Goal: Task Accomplishment & Management: Use online tool/utility

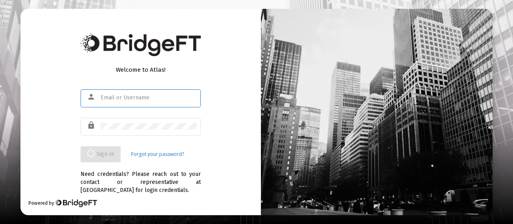
type input "[EMAIL_ADDRESS][DOMAIN_NAME]"
click at [206, 117] on div "Welcome to Atlas! person [EMAIL_ADDRESS][DOMAIN_NAME] lock Sign In Forgot your …" at bounding box center [140, 112] width 240 height 206
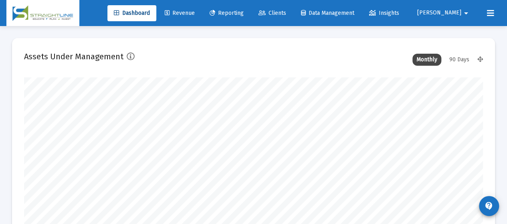
scroll to position [160, 246]
click at [244, 16] on span "Reporting" at bounding box center [227, 13] width 34 height 7
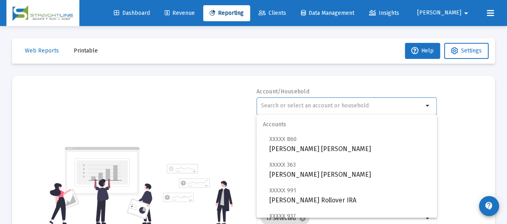
click at [335, 103] on input "text" at bounding box center [342, 106] width 162 height 6
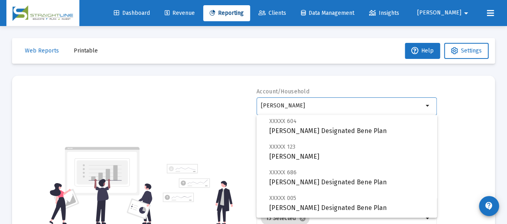
scroll to position [160, 0]
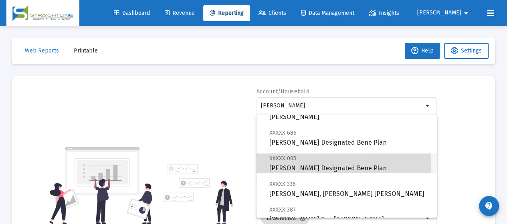
click at [297, 168] on span "XXXXX 005 [GEOGRAPHIC_DATA][PERSON_NAME] Designated Bene Plan" at bounding box center [349, 163] width 161 height 20
type input "[PERSON_NAME] Designated Bene Plan"
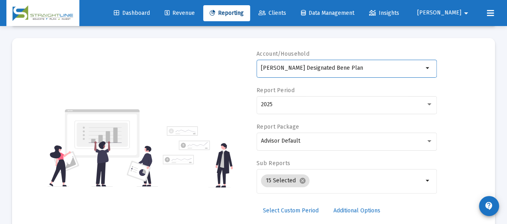
scroll to position [80, 0]
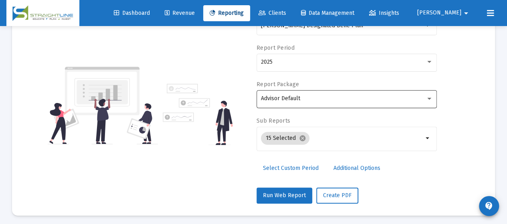
click at [297, 101] on div "Advisor Default" at bounding box center [347, 99] width 172 height 20
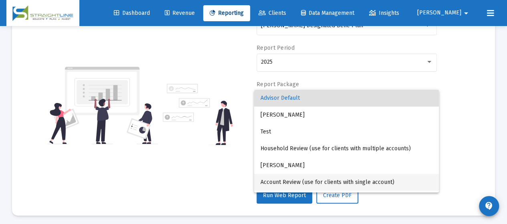
click at [295, 181] on span "Account Review (use for clients with single account)" at bounding box center [346, 182] width 172 height 17
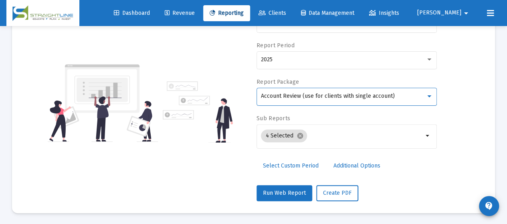
scroll to position [83, 0]
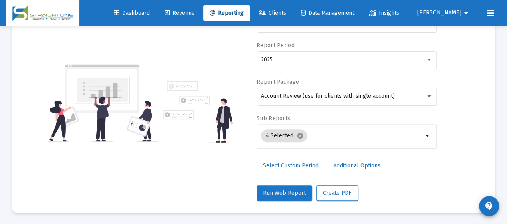
click at [283, 190] on span "Run Web Report" at bounding box center [284, 193] width 43 height 7
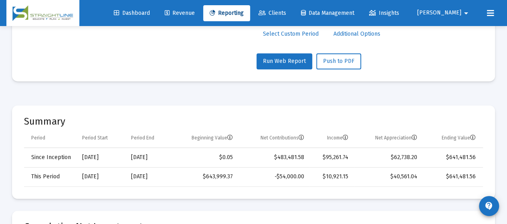
scroll to position [203, 0]
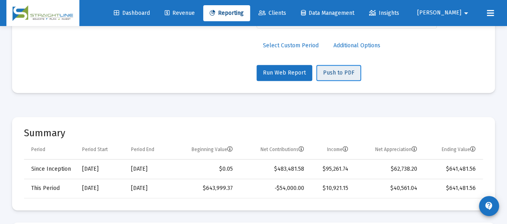
click at [345, 72] on span "Push to PDF" at bounding box center [338, 72] width 31 height 7
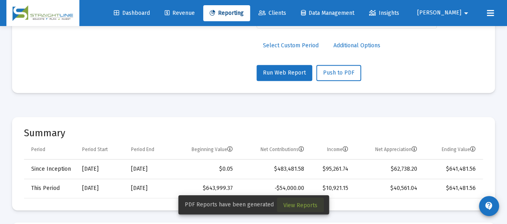
click at [303, 208] on span "View Reports" at bounding box center [300, 205] width 34 height 7
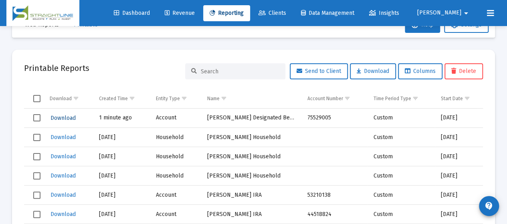
click at [69, 119] on span "Download" at bounding box center [62, 118] width 25 height 7
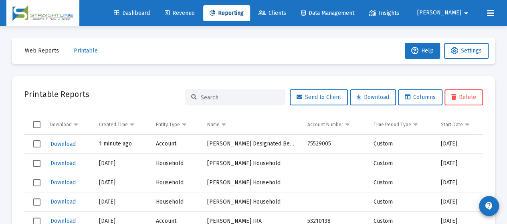
click at [244, 14] on span "Reporting" at bounding box center [227, 13] width 34 height 7
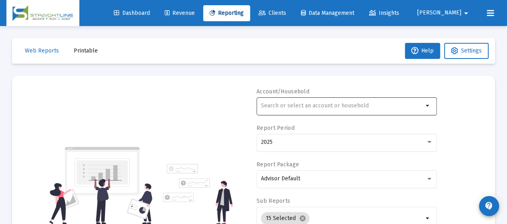
click at [296, 104] on input "text" at bounding box center [342, 106] width 162 height 6
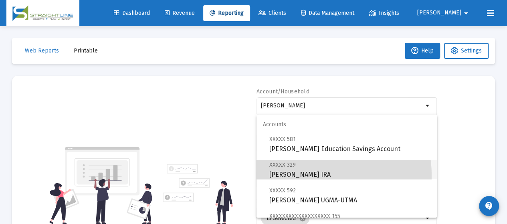
click at [297, 176] on span "XXXXX 329 [PERSON_NAME] IRA" at bounding box center [349, 170] width 161 height 20
type input "[PERSON_NAME] IRA"
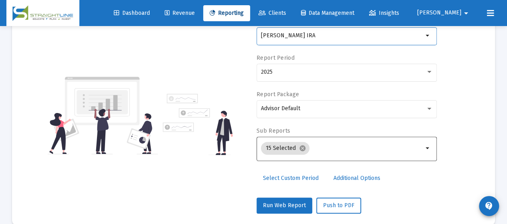
scroll to position [80, 0]
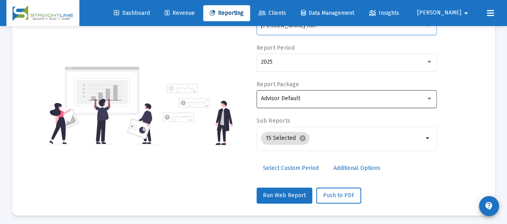
click at [340, 103] on div "Advisor Default" at bounding box center [347, 99] width 172 height 20
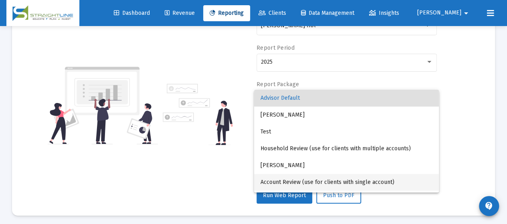
click at [310, 180] on span "Account Review (use for clients with single account)" at bounding box center [346, 182] width 172 height 17
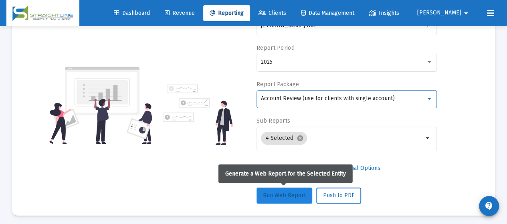
click at [289, 193] on span "Run Web Report" at bounding box center [284, 195] width 43 height 7
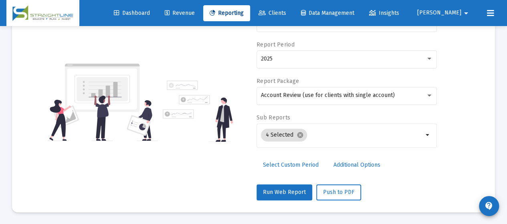
scroll to position [200, 0]
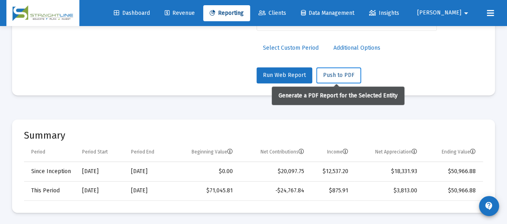
click at [341, 73] on span "Push to PDF" at bounding box center [338, 75] width 31 height 7
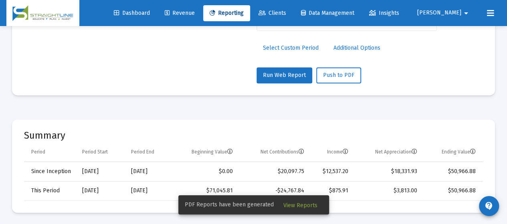
click at [299, 206] on span "View Reports" at bounding box center [300, 205] width 34 height 7
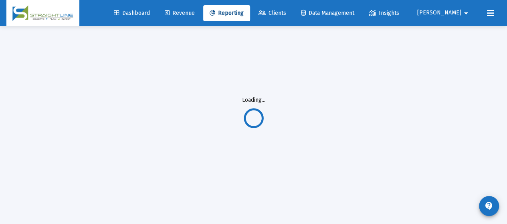
scroll to position [26, 0]
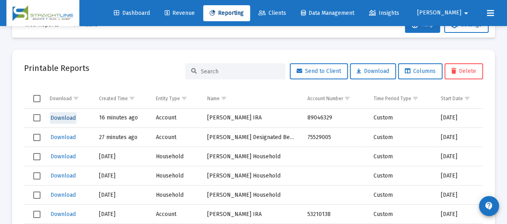
click at [71, 118] on span "Download" at bounding box center [62, 118] width 25 height 7
click at [61, 120] on span "Download" at bounding box center [62, 118] width 25 height 7
